Goal: Task Accomplishment & Management: Use online tool/utility

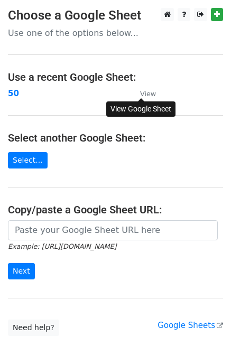
click at [145, 96] on small "View" at bounding box center [148, 94] width 16 height 8
click at [42, 30] on p "Use one of the options below..." at bounding box center [115, 32] width 215 height 11
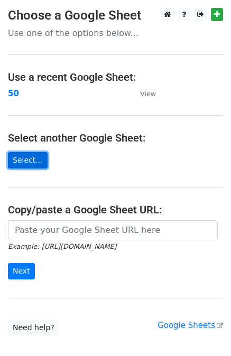
click at [36, 163] on link "Select..." at bounding box center [28, 160] width 40 height 16
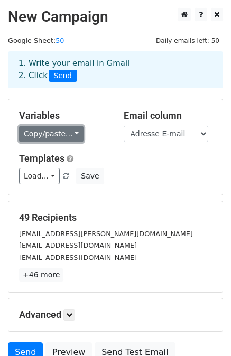
click at [70, 136] on link "Copy/paste..." at bounding box center [51, 134] width 64 height 16
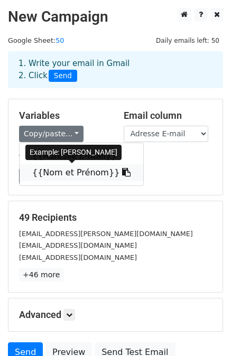
click at [68, 172] on link "{{Nom et Prénom}}" at bounding box center [82, 172] width 124 height 17
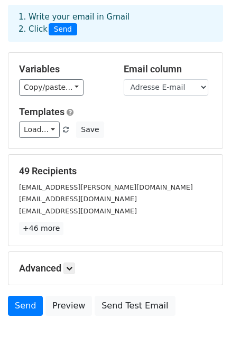
scroll to position [49, 0]
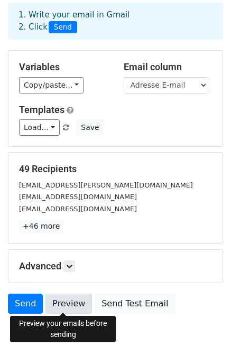
click at [68, 296] on link "Preview" at bounding box center [68, 304] width 46 height 20
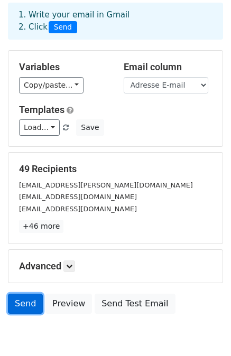
click at [13, 296] on link "Send" at bounding box center [25, 304] width 35 height 20
